Goal: Information Seeking & Learning: Learn about a topic

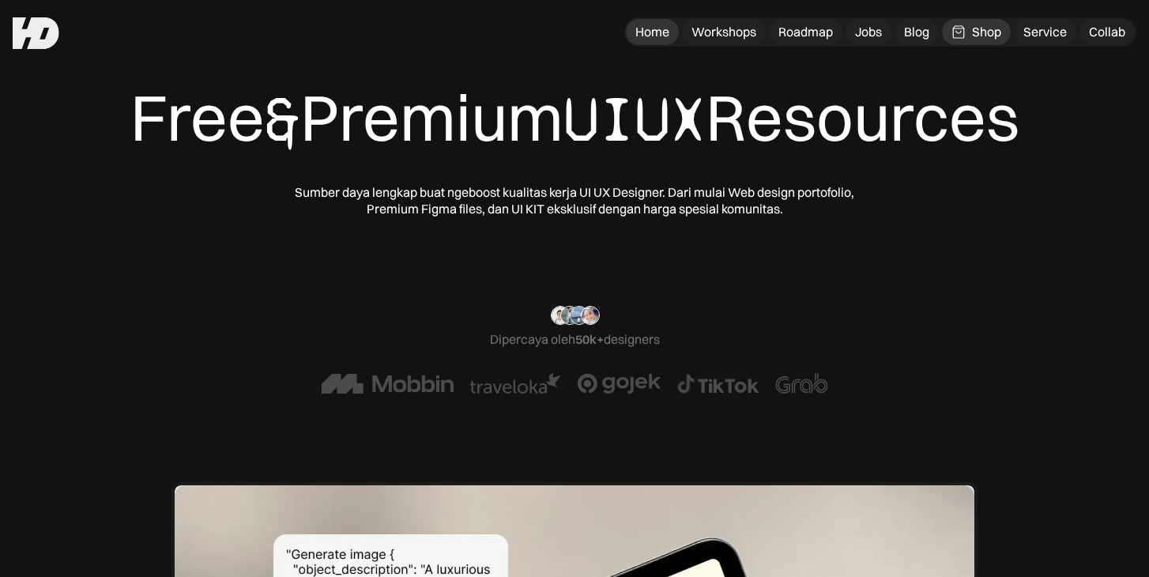
click at [655, 31] on div "Home" at bounding box center [652, 32] width 34 height 17
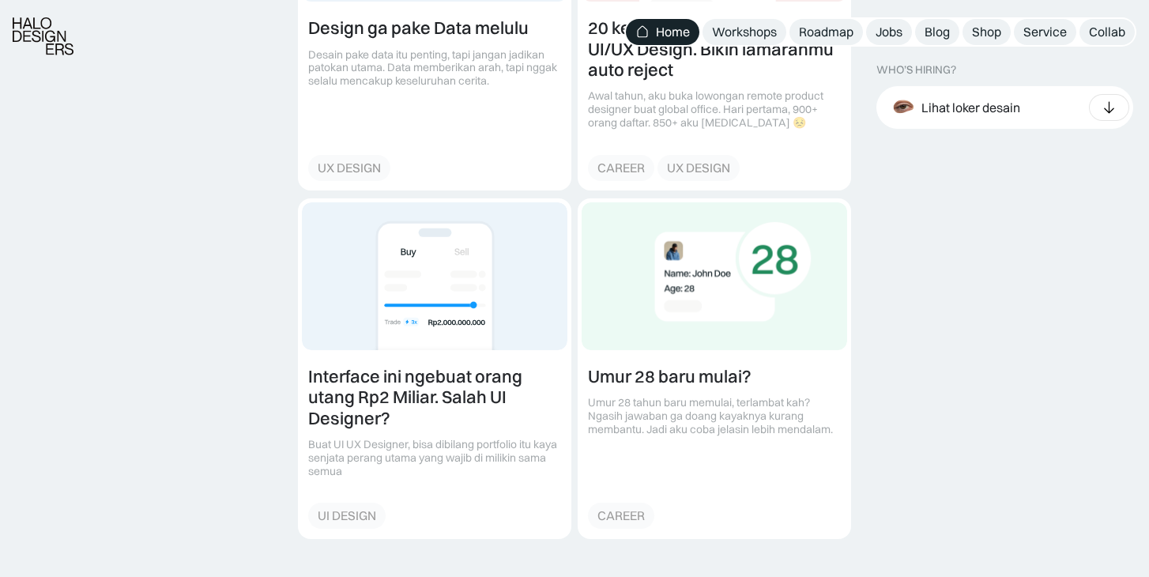
scroll to position [1977, 0]
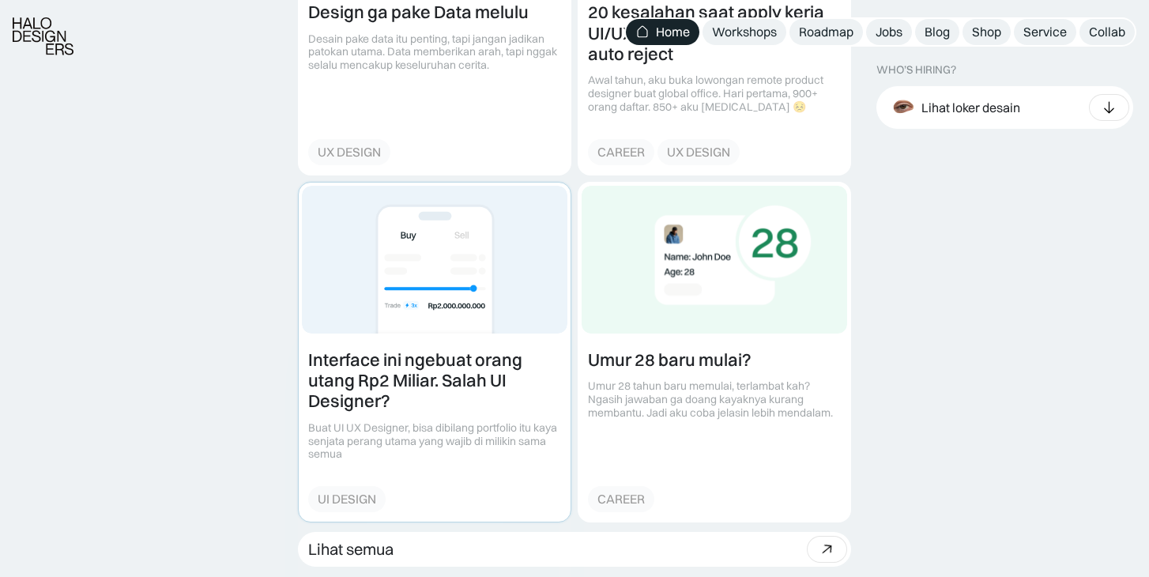
click at [458, 265] on link at bounding box center [435, 351] width 272 height 339
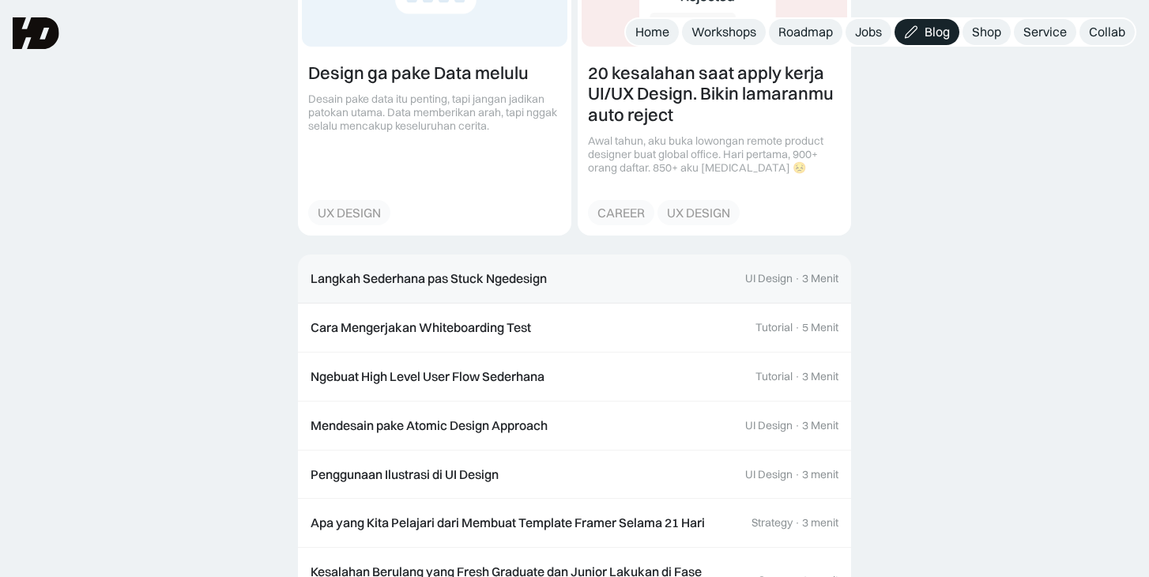
scroll to position [3843, 0]
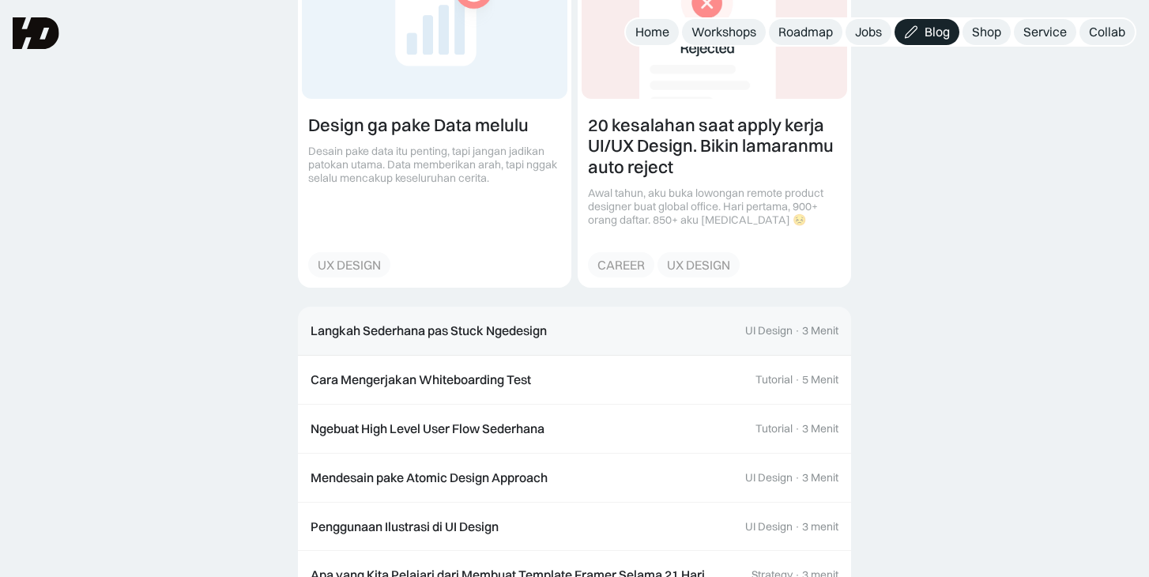
click at [509, 341] on link "Langkah Sederhana pas Stuck Ngedesign UI Design · 3 Menit" at bounding box center [574, 330] width 553 height 49
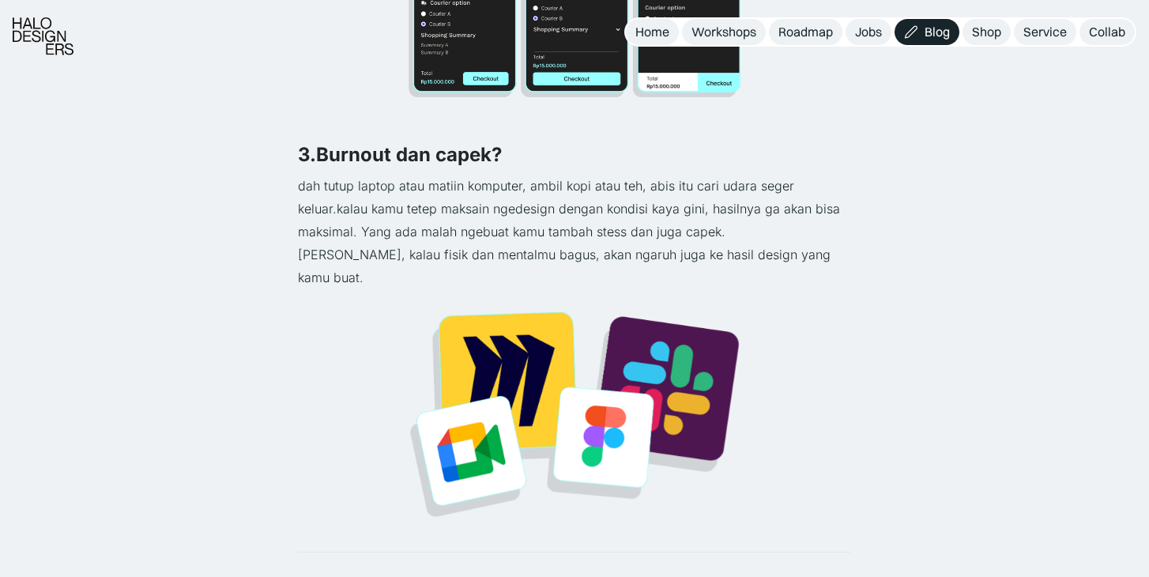
scroll to position [1393, 0]
